Goal: Find specific page/section: Find specific page/section

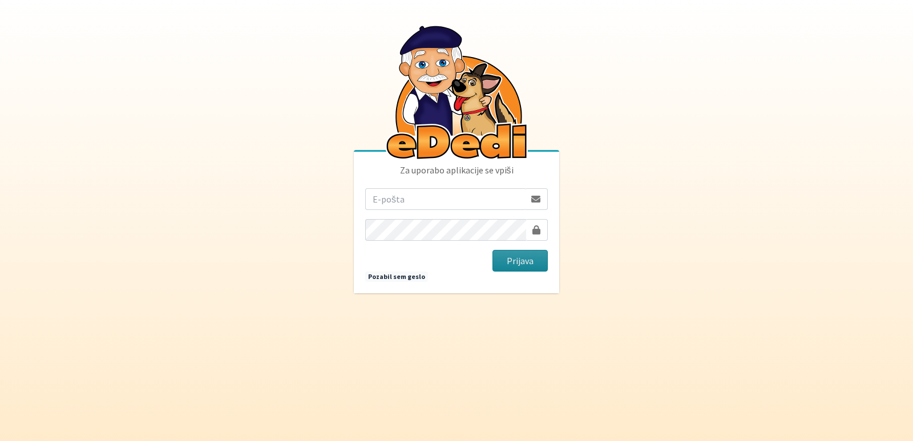
type input "[EMAIL_ADDRESS][PERSON_NAME][DOMAIN_NAME]"
click at [506, 256] on button "Prijava" at bounding box center [520, 261] width 55 height 22
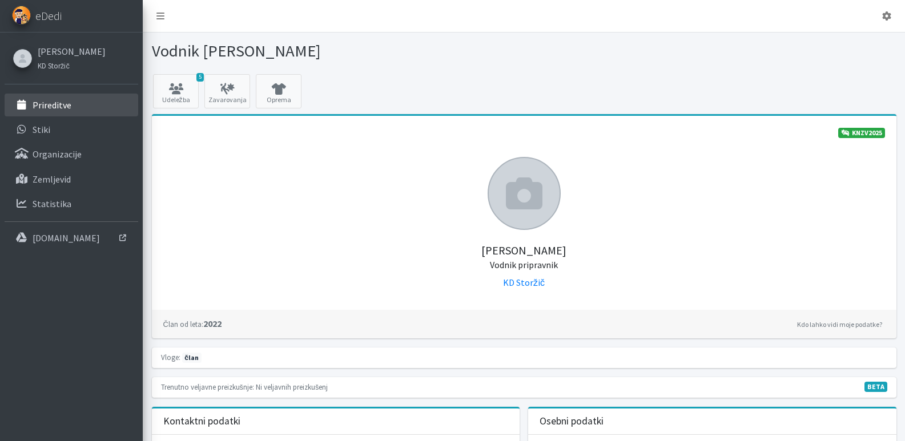
click at [42, 107] on p "Prireditve" at bounding box center [52, 104] width 39 height 11
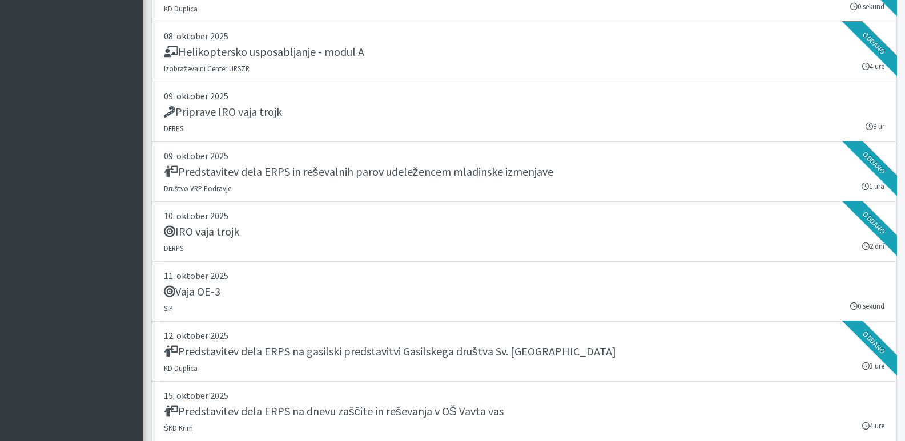
scroll to position [3197, 0]
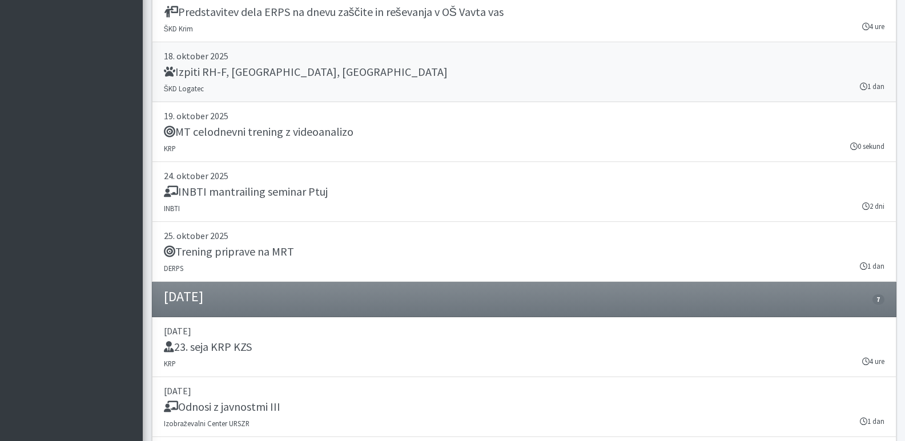
click at [195, 82] on link "18. oktober 2025 Izpiti RH-F, FL, MT ŠKD Logatec 1 dan" at bounding box center [524, 72] width 744 height 60
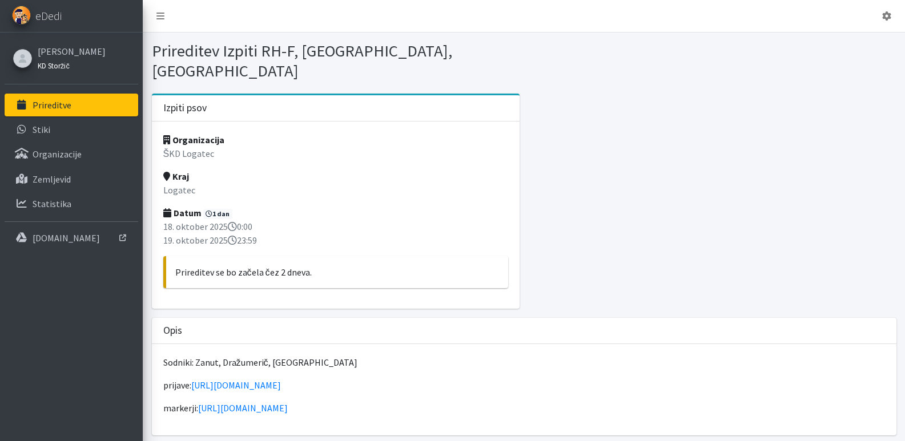
click at [55, 65] on small "KD Storžič" at bounding box center [54, 65] width 32 height 9
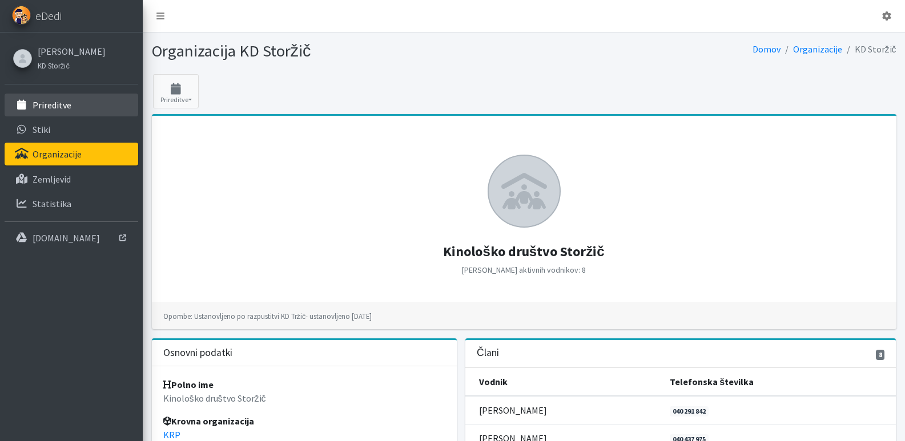
click at [47, 106] on p "Prireditve" at bounding box center [52, 104] width 39 height 11
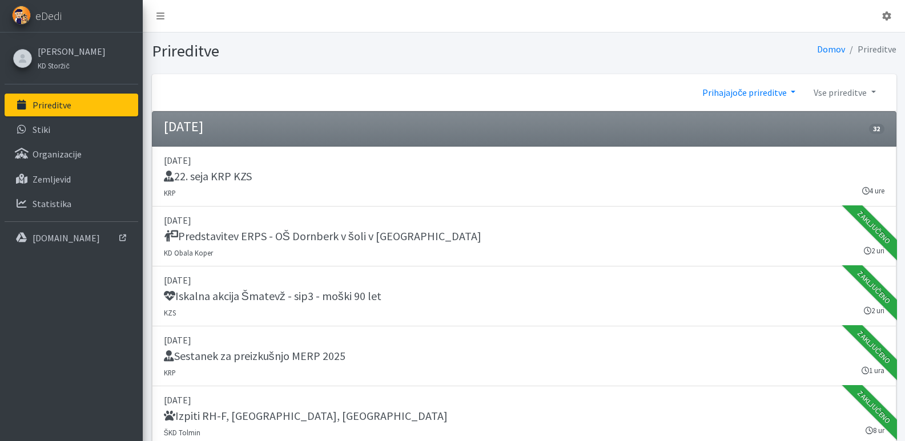
click at [795, 91] on link "Prihajajoče prireditve" at bounding box center [748, 92] width 111 height 23
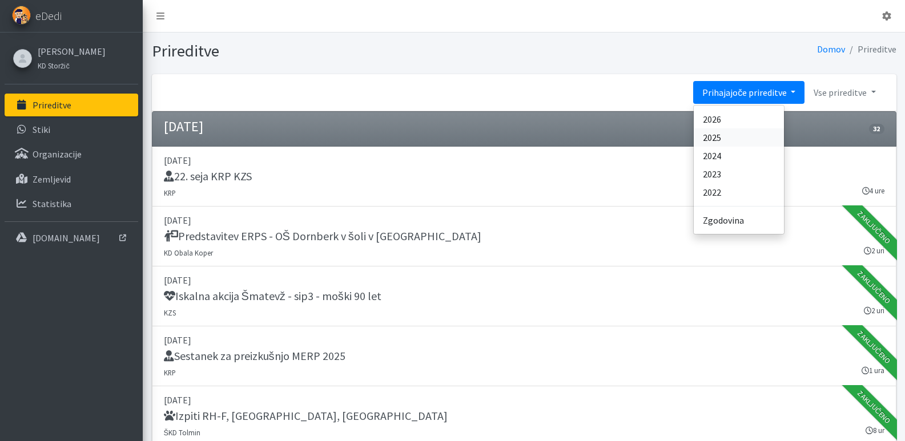
click at [715, 136] on link "2025" at bounding box center [739, 137] width 90 height 18
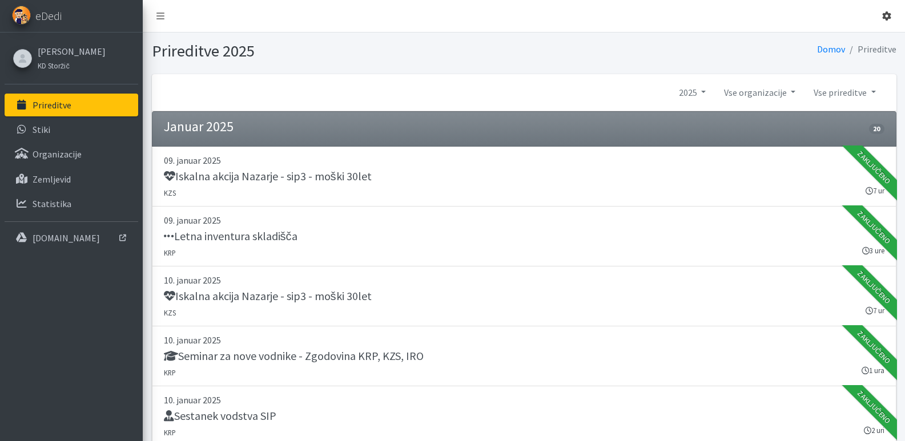
click at [882, 9] on link at bounding box center [886, 16] width 27 height 23
click at [849, 43] on link "Odjavi se" at bounding box center [854, 43] width 90 height 18
